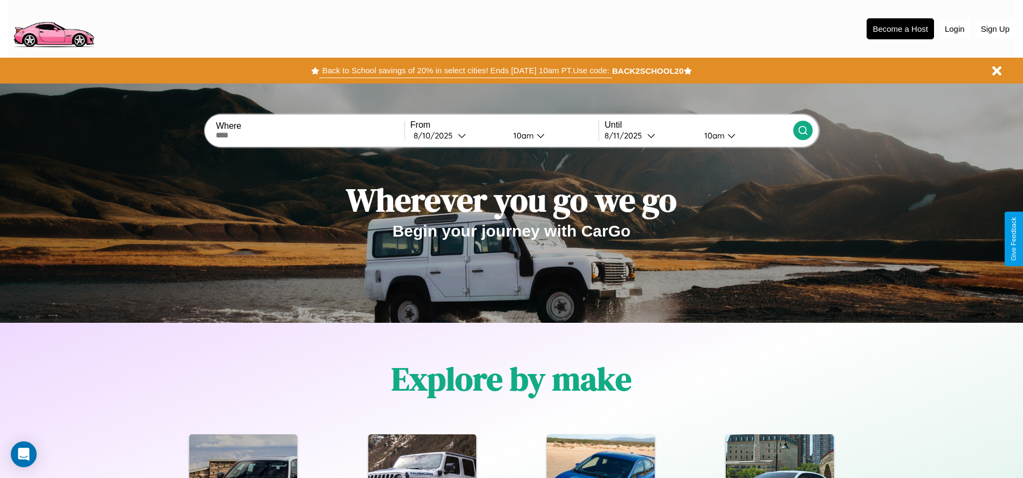
click at [465, 71] on button "Back to School savings of 20% in select cities! Ends [DATE] 10am PT. Use code:" at bounding box center [465, 70] width 292 height 15
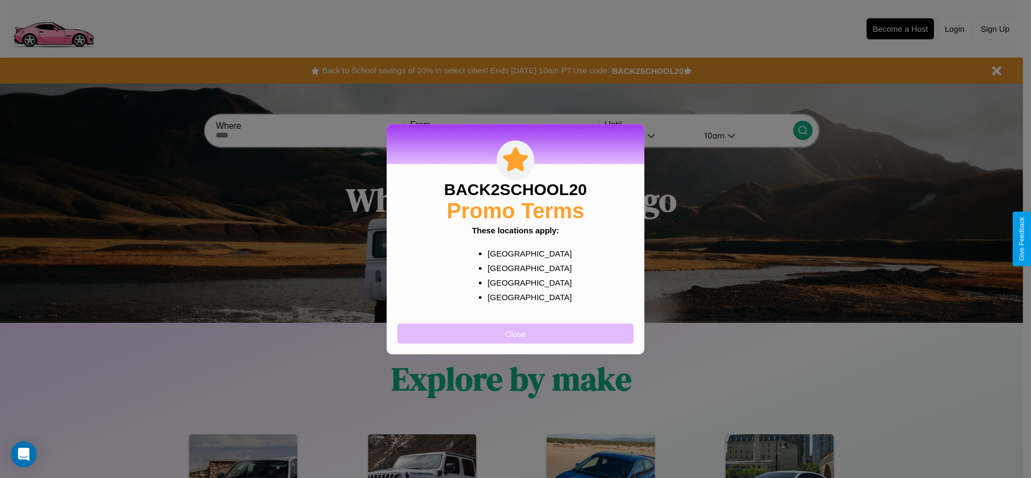
click at [515, 333] on button "Close" at bounding box center [515, 333] width 236 height 20
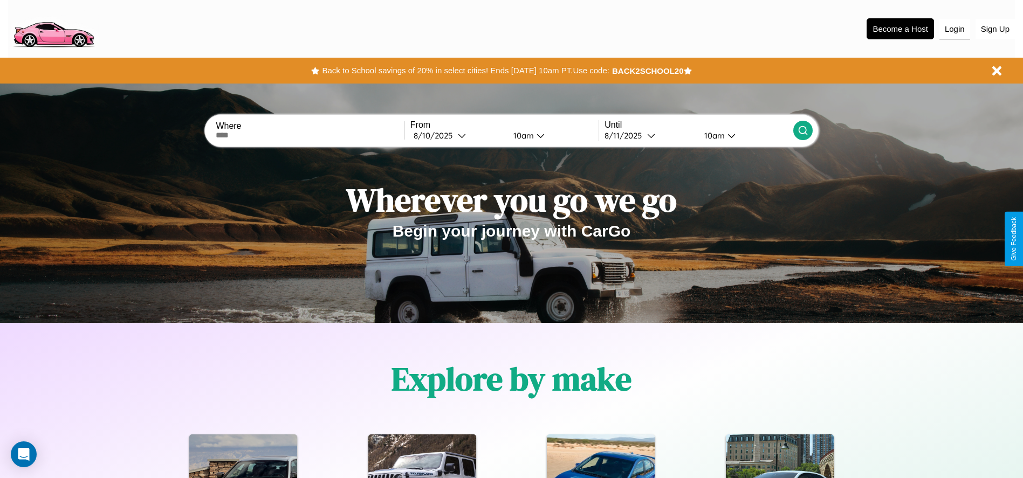
click at [954, 29] on button "Login" at bounding box center [954, 29] width 31 height 20
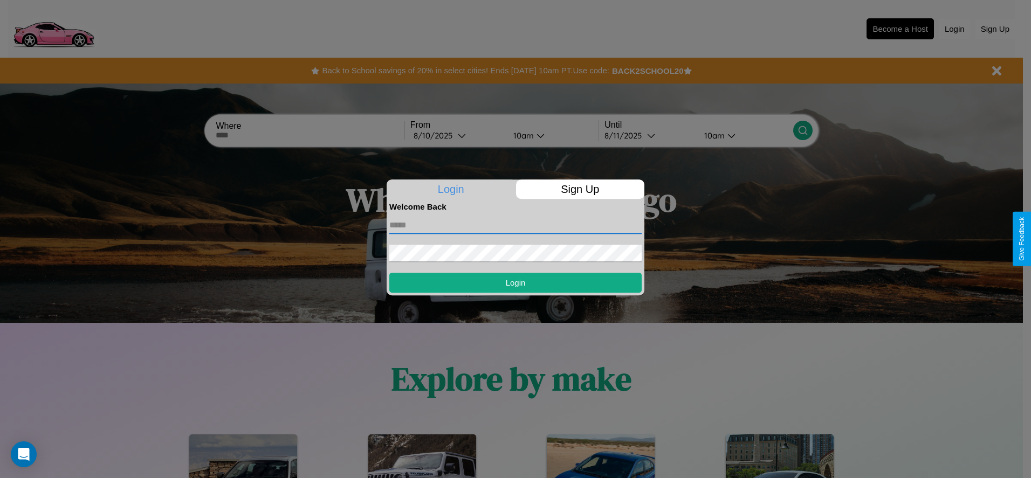
click at [515, 225] on input "text" at bounding box center [515, 225] width 252 height 17
type input "**********"
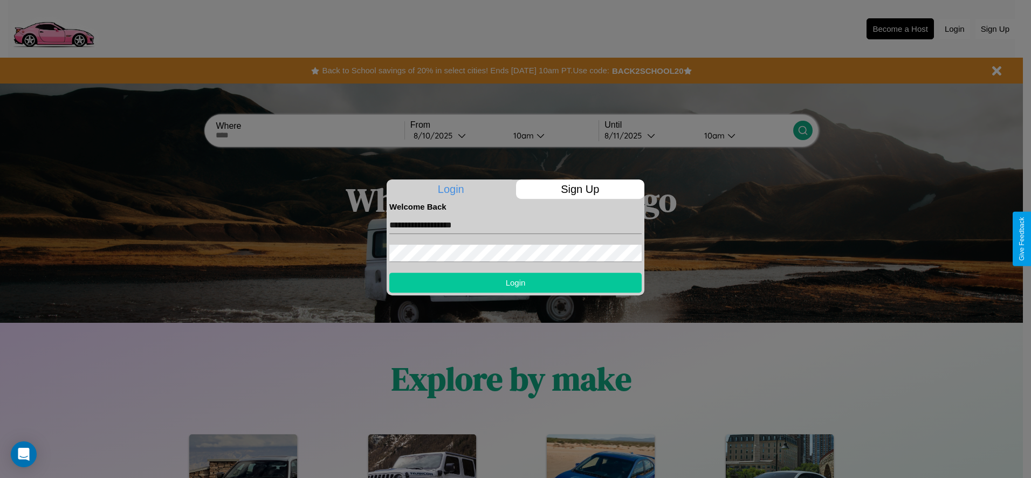
click at [515, 283] on button "Login" at bounding box center [515, 283] width 252 height 20
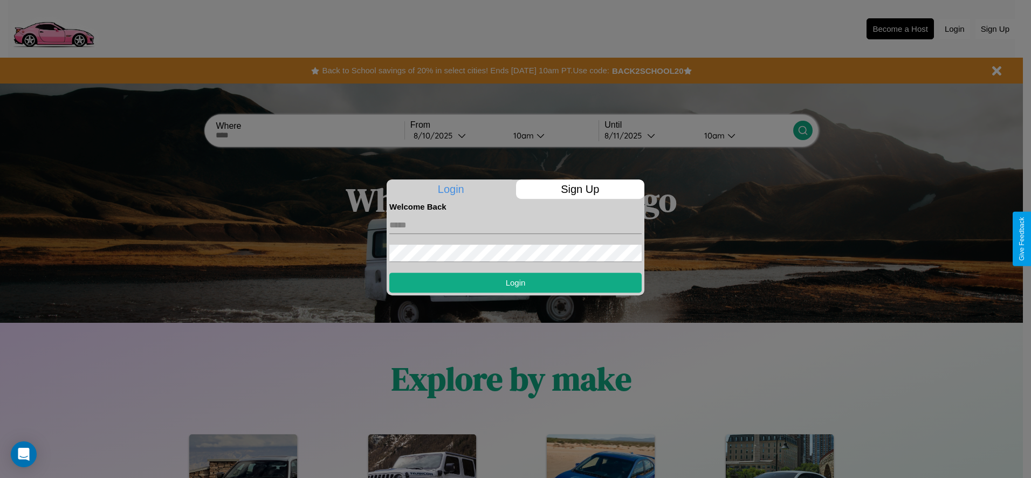
click at [954, 29] on div at bounding box center [515, 239] width 1031 height 478
